Goal: Navigation & Orientation: Find specific page/section

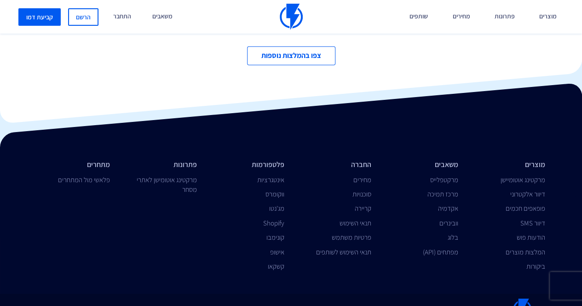
scroll to position [2995, 0]
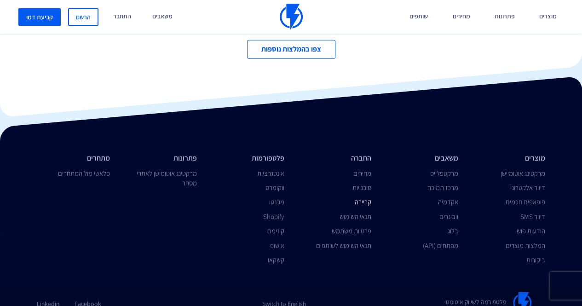
click at [358, 197] on link "קריירה" at bounding box center [362, 201] width 17 height 9
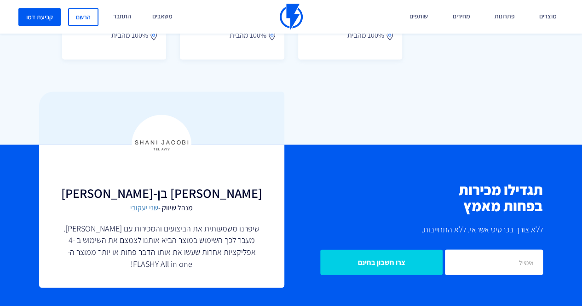
scroll to position [730, 0]
